Goal: Communication & Community: Share content

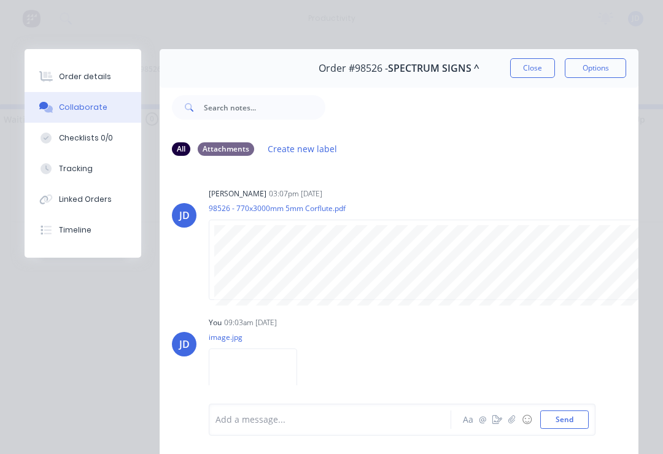
scroll to position [28, 0]
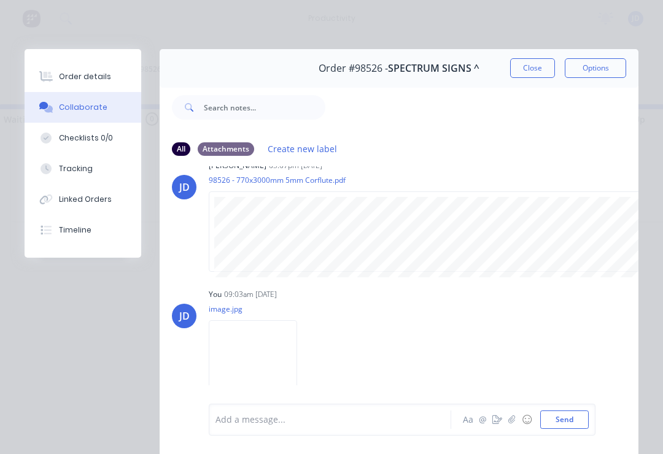
click at [531, 71] on button "Close" at bounding box center [532, 68] width 45 height 20
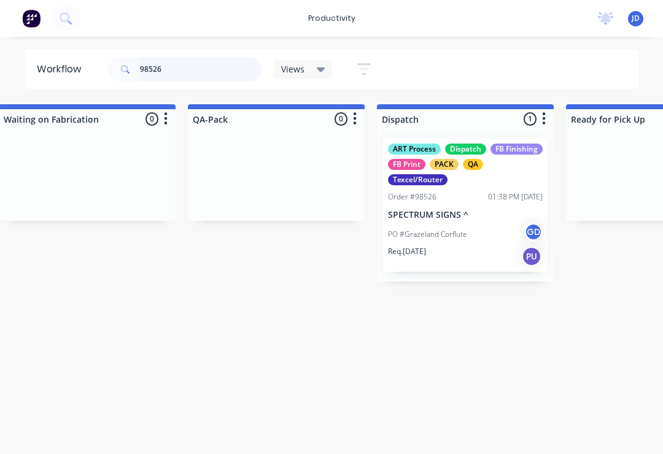
click at [183, 75] on input "98526" at bounding box center [201, 69] width 122 height 25
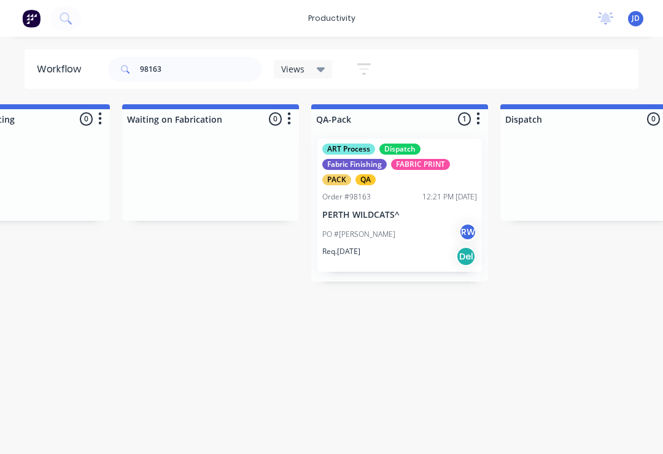
scroll to position [0, 2934]
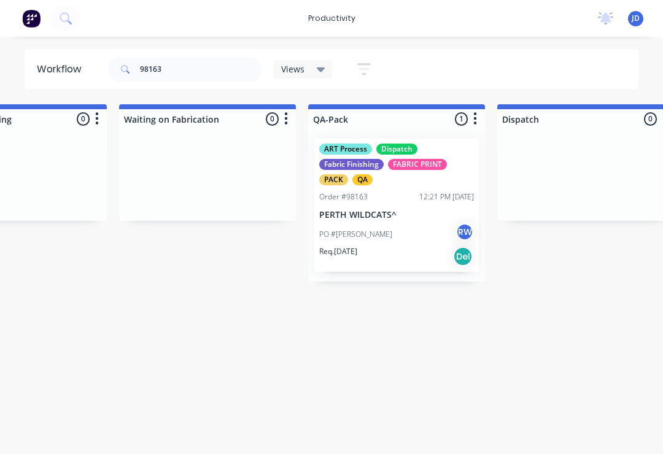
click at [399, 212] on p "PERTH WILDCATS^" at bounding box center [396, 215] width 155 height 10
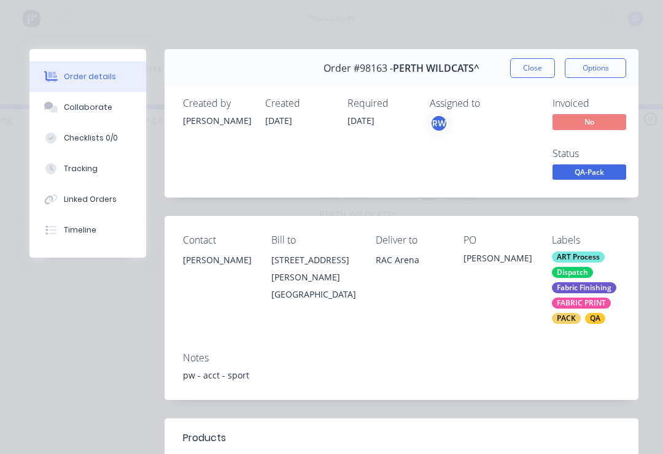
click at [99, 104] on div "Collaborate" at bounding box center [88, 107] width 49 height 11
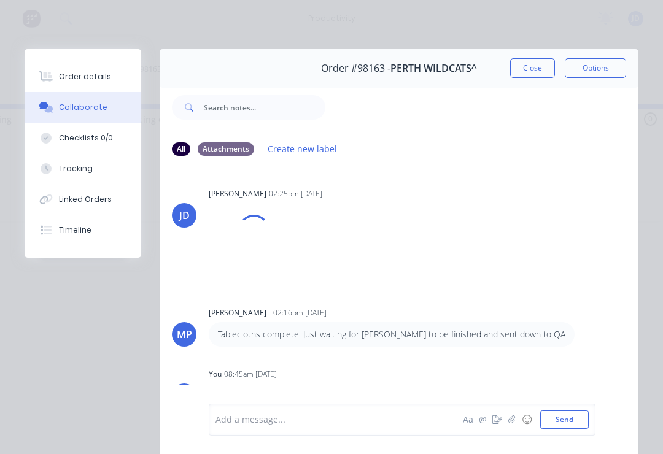
click at [513, 419] on icon "button" at bounding box center [512, 420] width 7 height 9
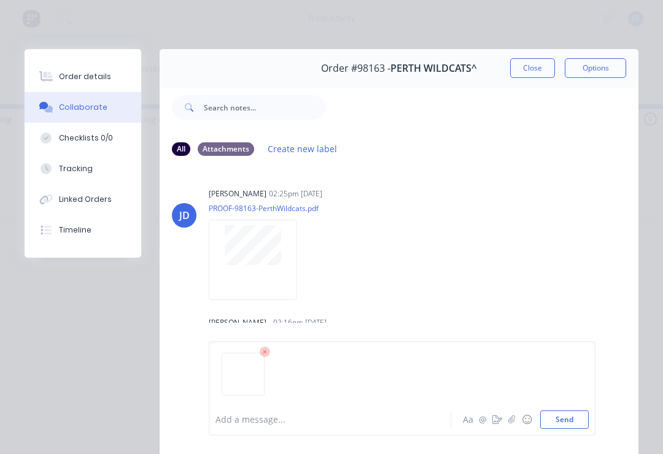
click at [585, 413] on button "Send" at bounding box center [564, 420] width 49 height 18
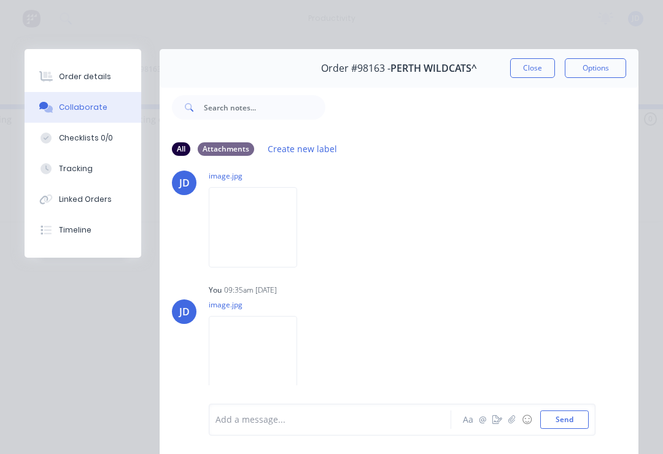
scroll to position [357, 0]
click at [510, 426] on button "button" at bounding box center [512, 420] width 15 height 15
click at [588, 415] on button "Send" at bounding box center [564, 420] width 49 height 18
click at [536, 71] on button "Close" at bounding box center [532, 68] width 45 height 20
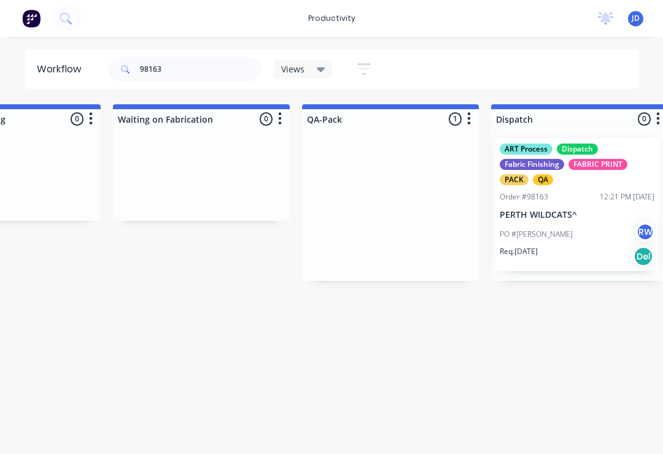
scroll to position [0, 2944]
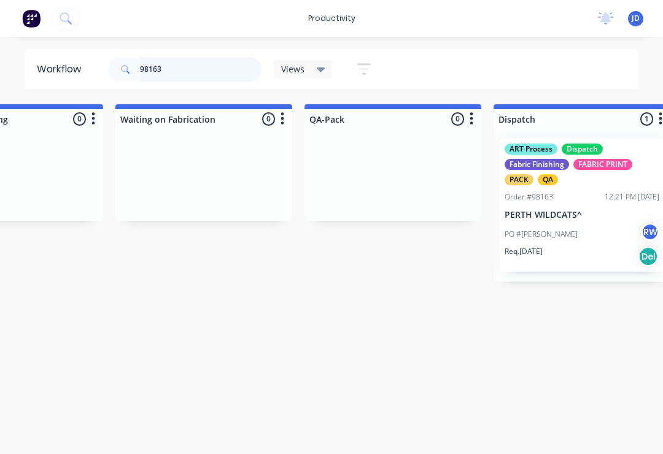
click at [185, 69] on input "98163" at bounding box center [201, 69] width 122 height 25
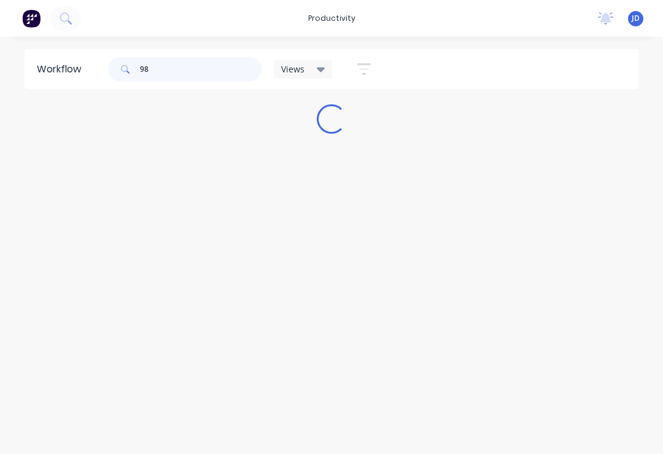
scroll to position [0, 0]
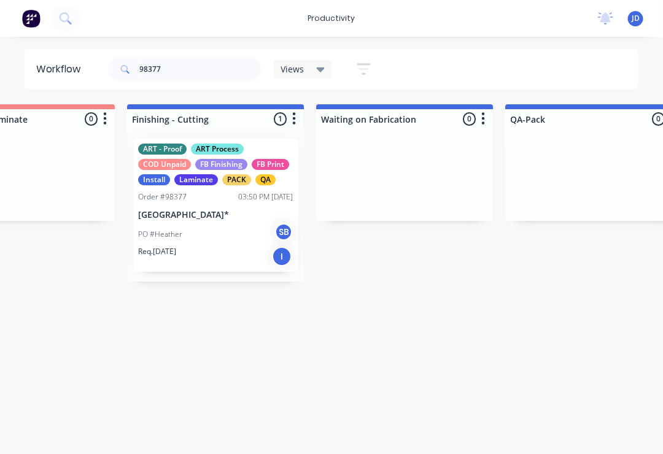
scroll to position [0, 2764]
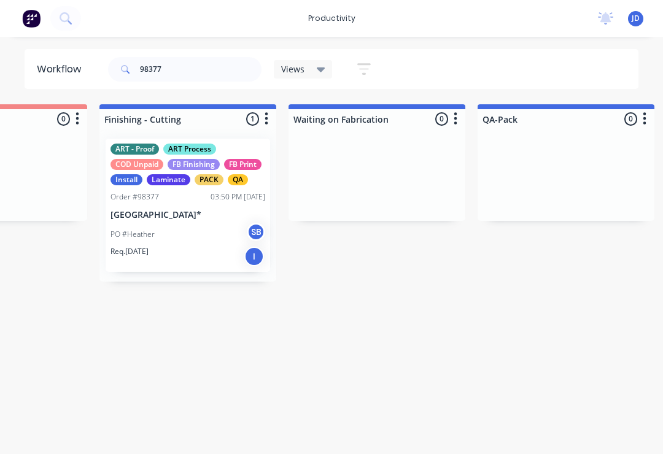
click at [193, 235] on div "PO #Heather SB" at bounding box center [188, 234] width 155 height 23
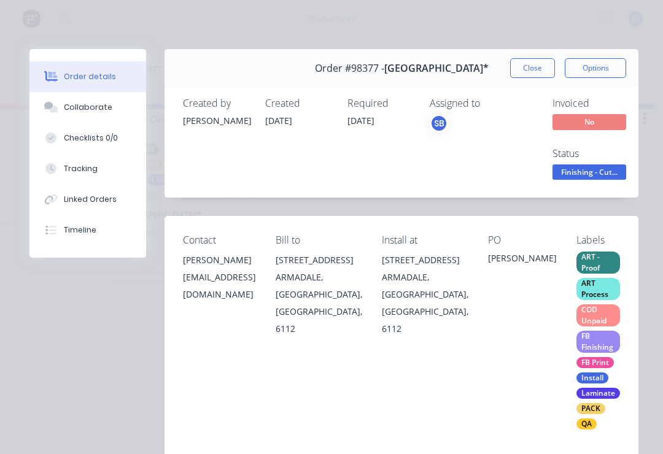
click at [96, 109] on div "Collaborate" at bounding box center [88, 107] width 49 height 11
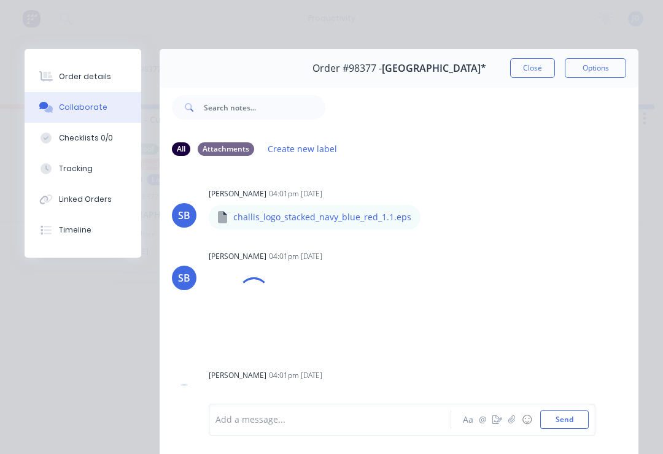
click at [507, 424] on button "button" at bounding box center [512, 420] width 15 height 15
click at [585, 418] on button "Send" at bounding box center [564, 420] width 49 height 18
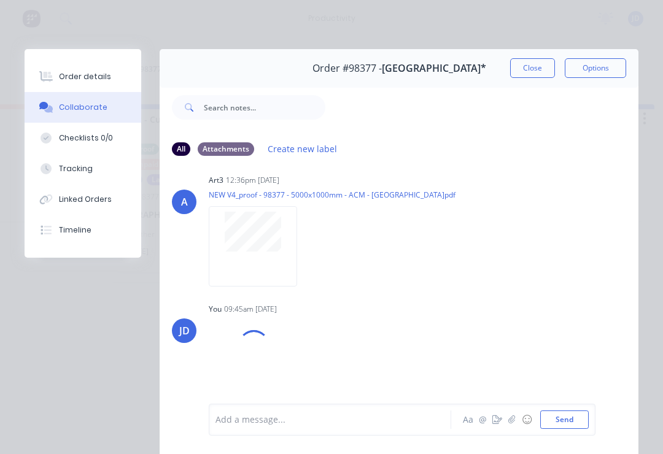
scroll to position [534, 0]
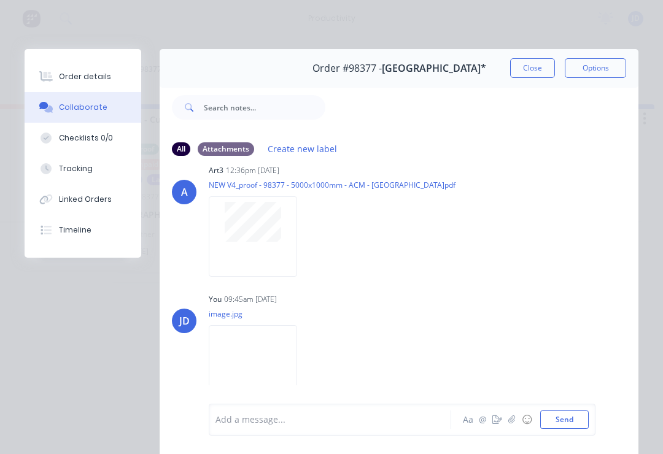
click at [533, 64] on button "Close" at bounding box center [532, 68] width 45 height 20
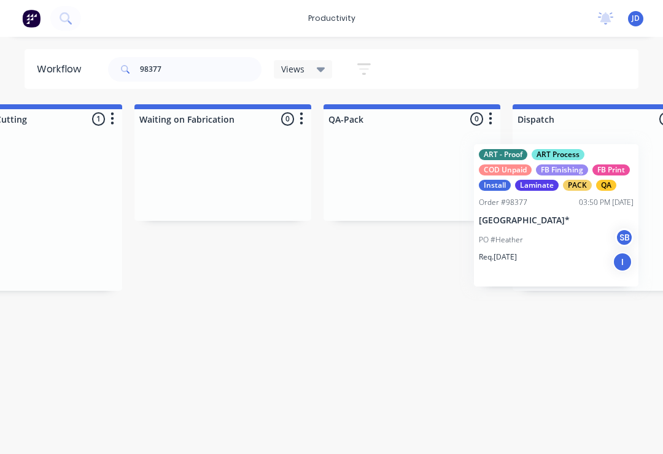
scroll to position [0, 2944]
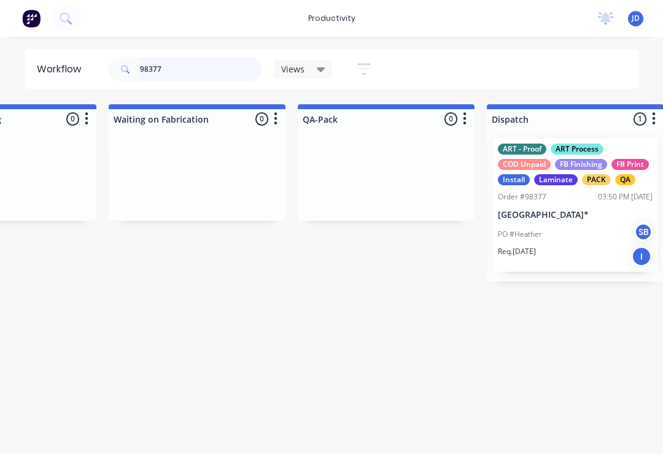
click at [186, 74] on input "98377" at bounding box center [201, 69] width 122 height 25
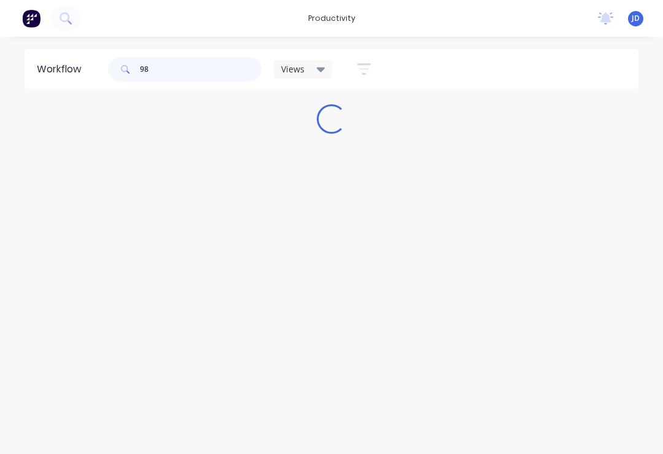
scroll to position [0, 0]
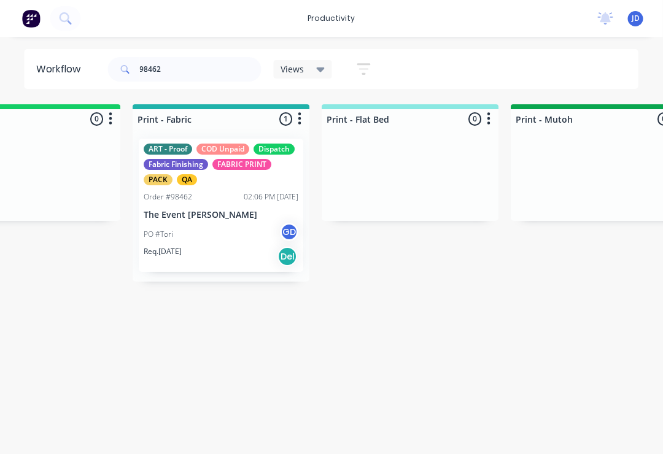
scroll to position [0, 1596]
click at [227, 226] on div "PO #Tori GD" at bounding box center [221, 234] width 155 height 23
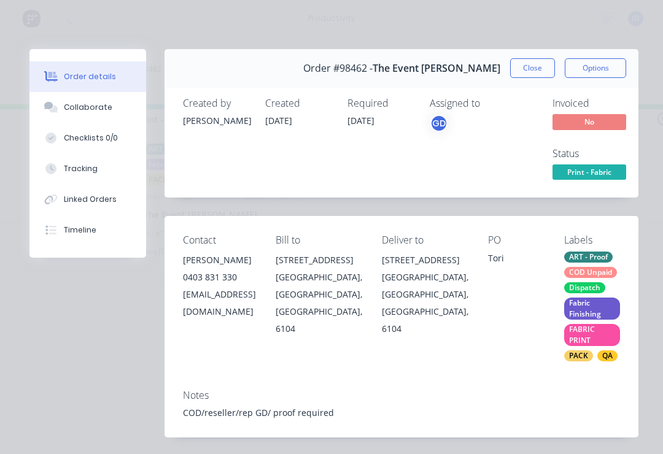
click at [95, 112] on div "Collaborate" at bounding box center [88, 107] width 49 height 11
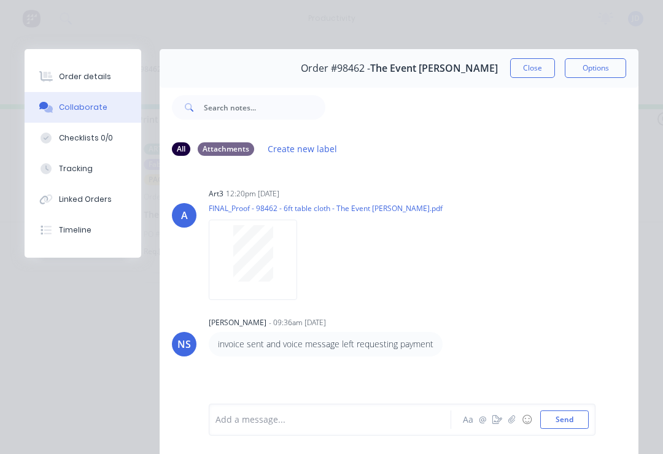
click at [510, 426] on button "button" at bounding box center [512, 420] width 15 height 15
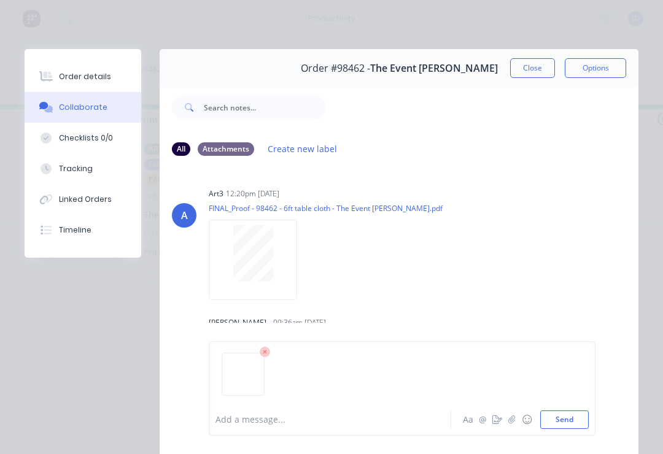
click at [587, 418] on button "Send" at bounding box center [564, 420] width 49 height 18
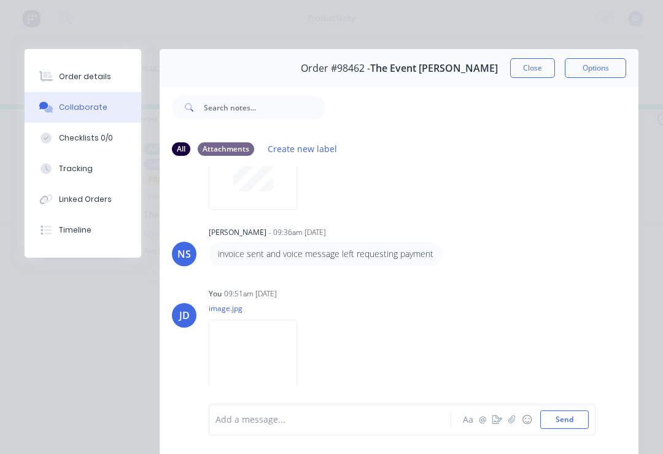
scroll to position [90, 0]
click at [514, 424] on icon "button" at bounding box center [512, 420] width 7 height 9
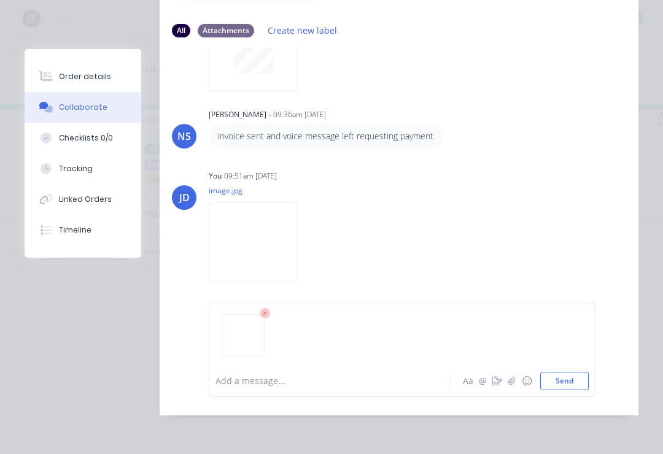
scroll to position [137, 0]
click at [571, 386] on button "Send" at bounding box center [564, 381] width 49 height 18
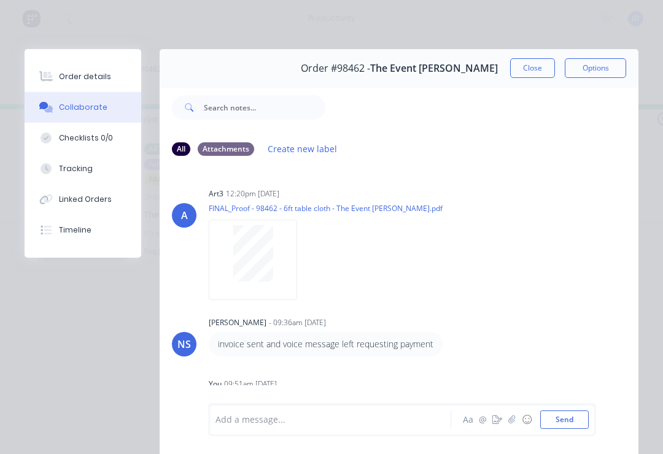
scroll to position [0, 0]
click at [534, 70] on button "Close" at bounding box center [532, 68] width 45 height 20
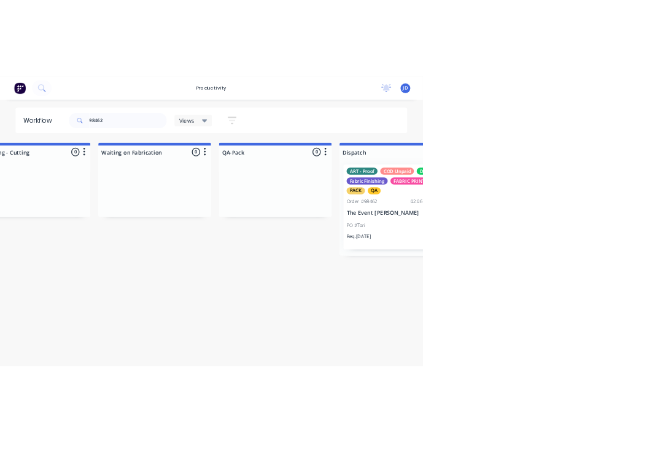
scroll to position [0, 3025]
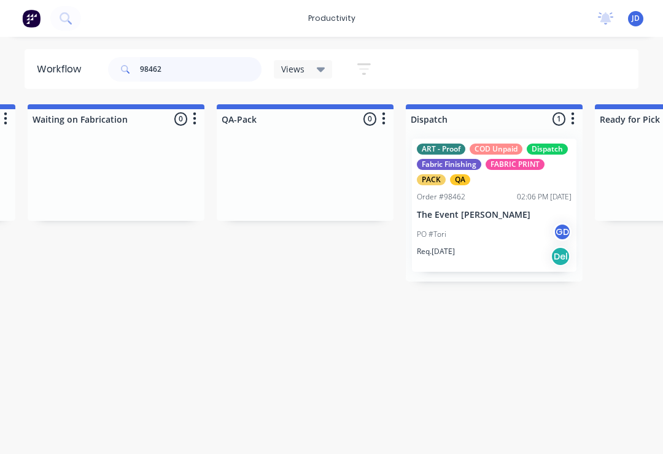
click at [181, 81] on input "98462" at bounding box center [201, 69] width 122 height 25
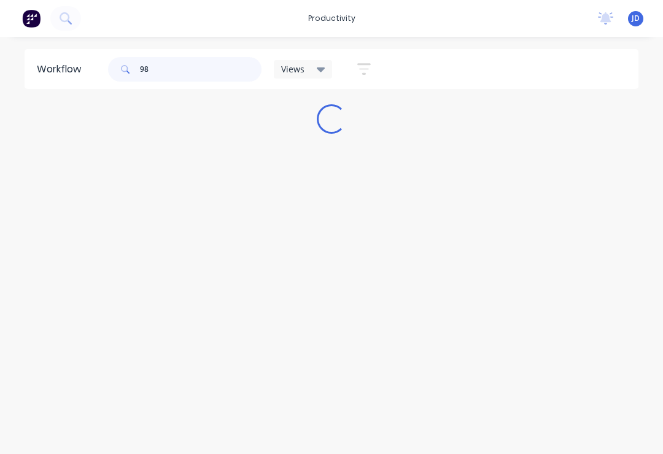
scroll to position [0, 0]
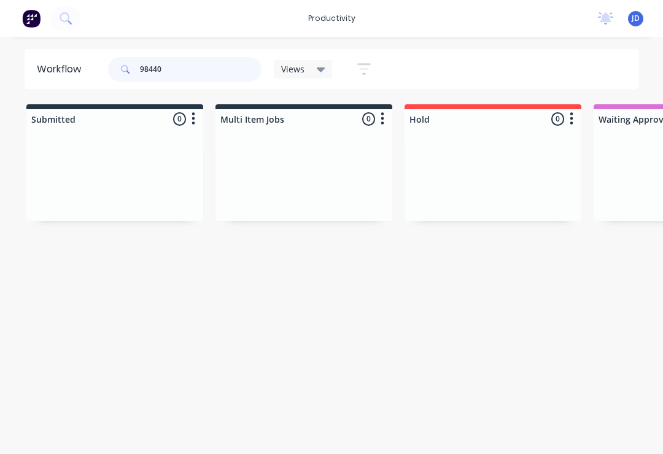
type input "98440"
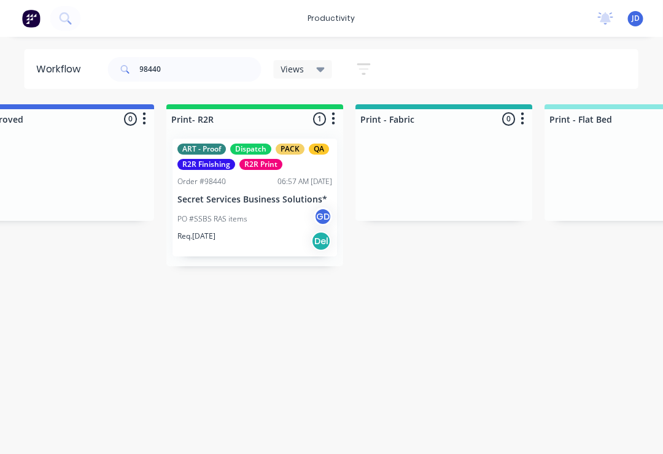
click at [252, 197] on p "Secret Services Business Solutions*" at bounding box center [255, 200] width 155 height 10
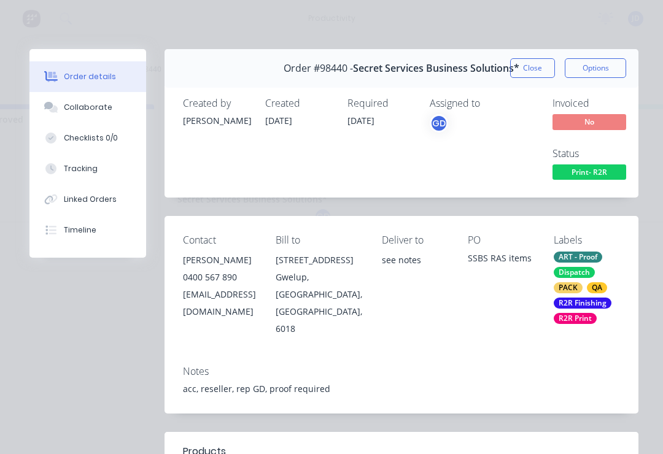
click at [97, 112] on div "Collaborate" at bounding box center [88, 107] width 49 height 11
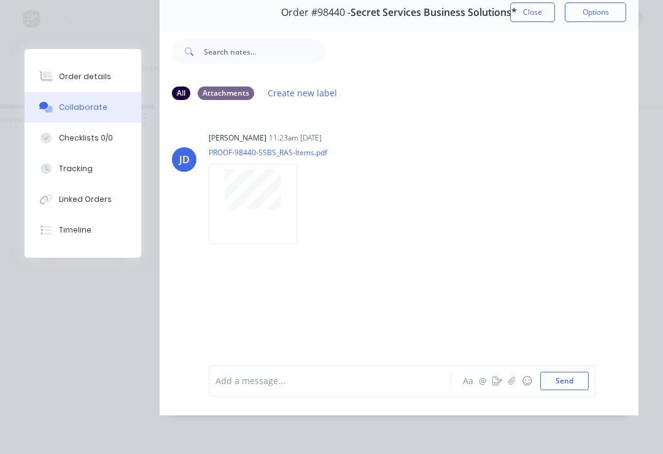
scroll to position [74, 0]
click at [520, 384] on button "☺" at bounding box center [527, 381] width 15 height 15
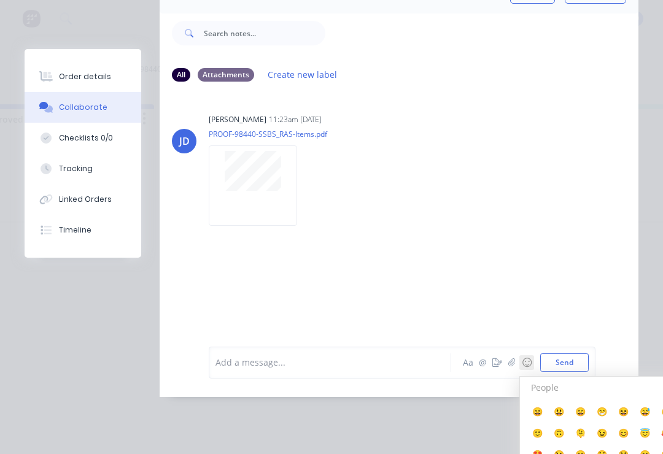
click at [529, 370] on button "☺" at bounding box center [527, 363] width 15 height 15
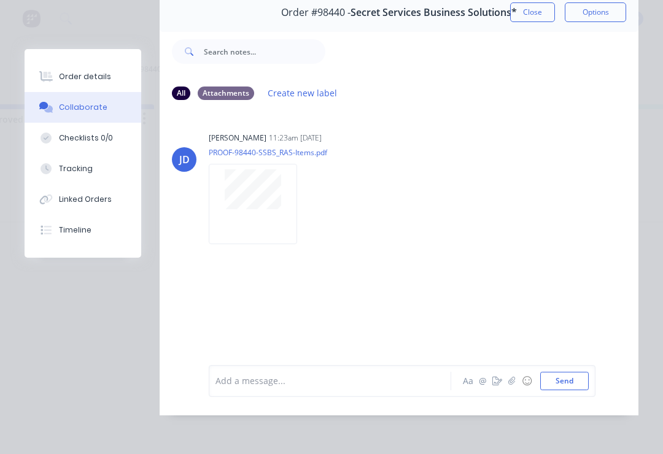
click at [515, 382] on icon "button" at bounding box center [512, 381] width 7 height 8
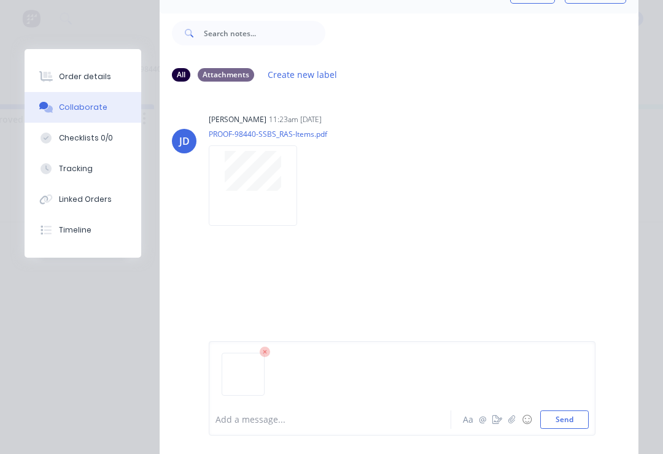
click at [563, 429] on button "Send" at bounding box center [564, 420] width 49 height 18
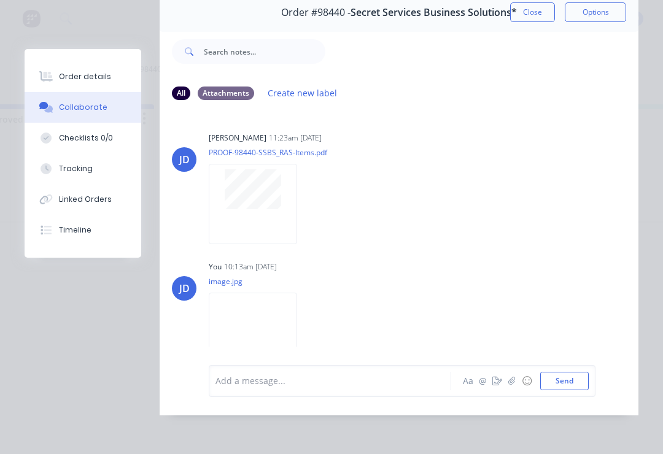
click at [511, 386] on icon "button" at bounding box center [512, 381] width 7 height 9
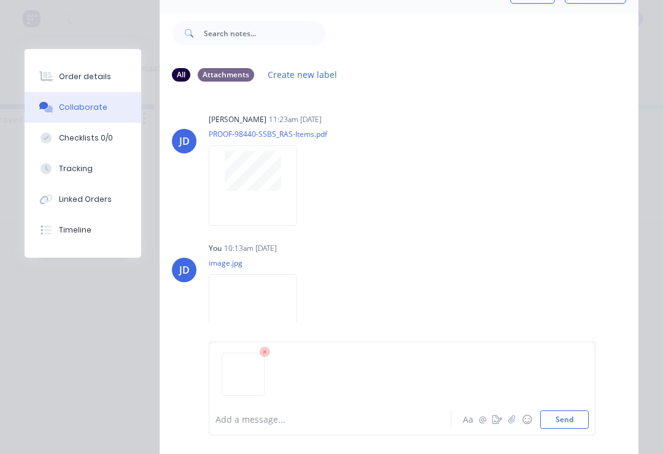
click at [581, 415] on button "Send" at bounding box center [564, 420] width 49 height 18
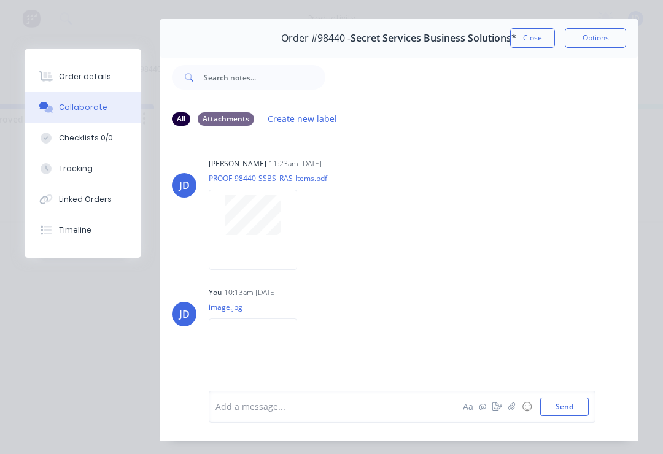
scroll to position [8, 0]
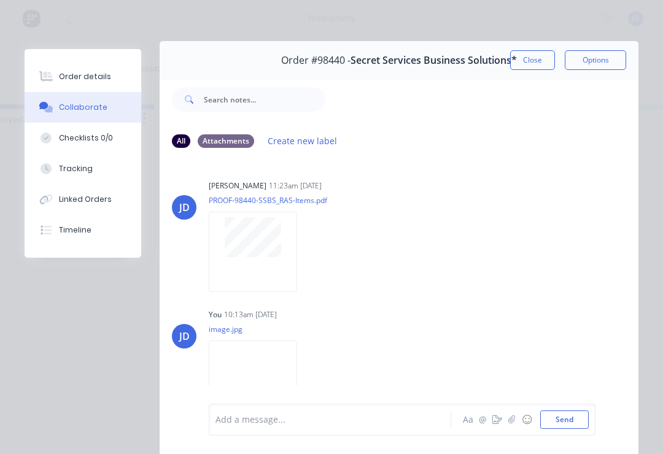
click at [537, 61] on button "Close" at bounding box center [532, 60] width 45 height 20
